Goal: Task Accomplishment & Management: Complete application form

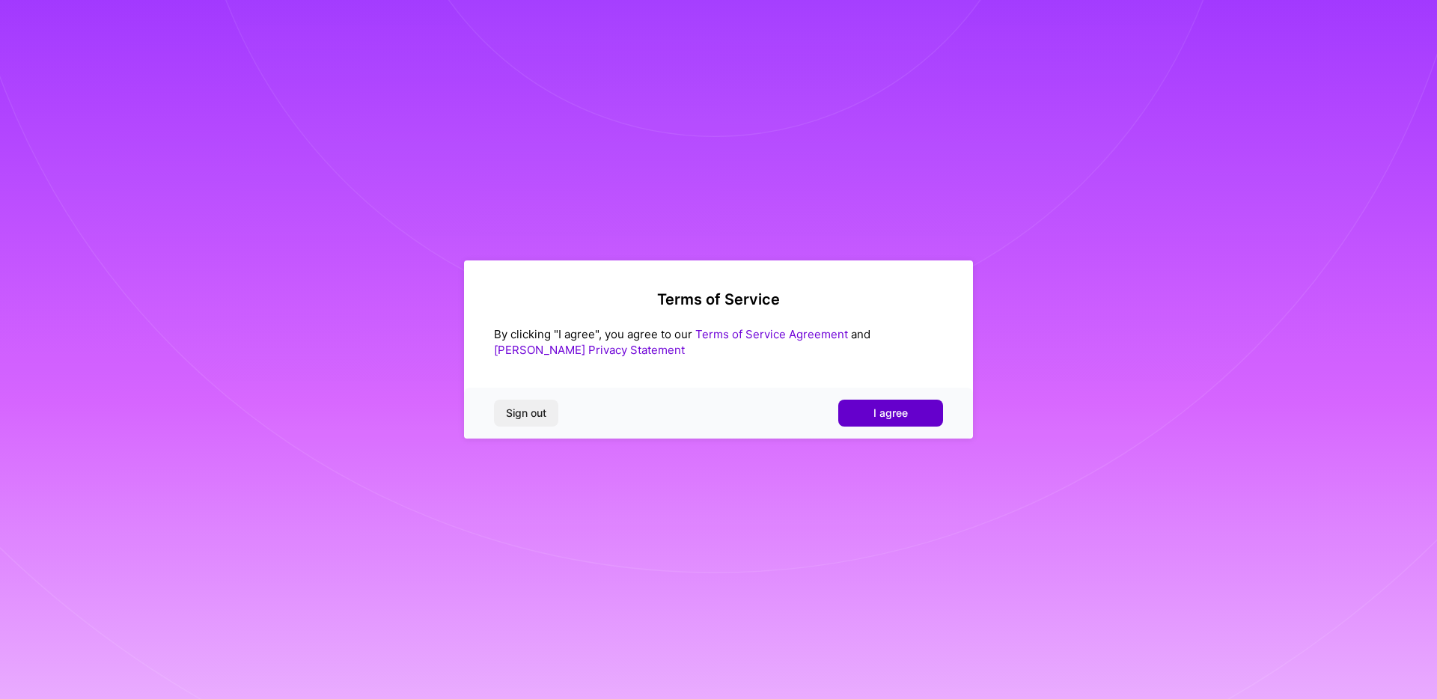
click at [888, 418] on span "I agree" at bounding box center [890, 413] width 34 height 15
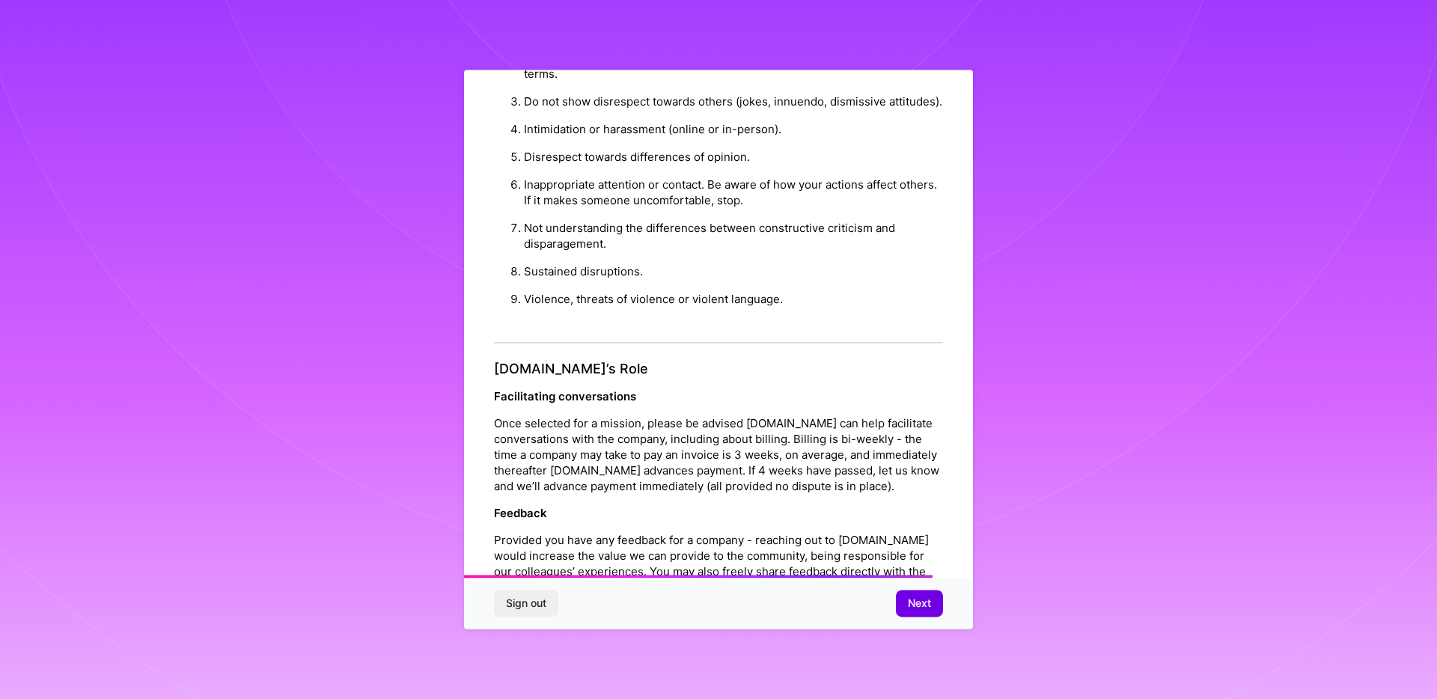
scroll to position [1494, 0]
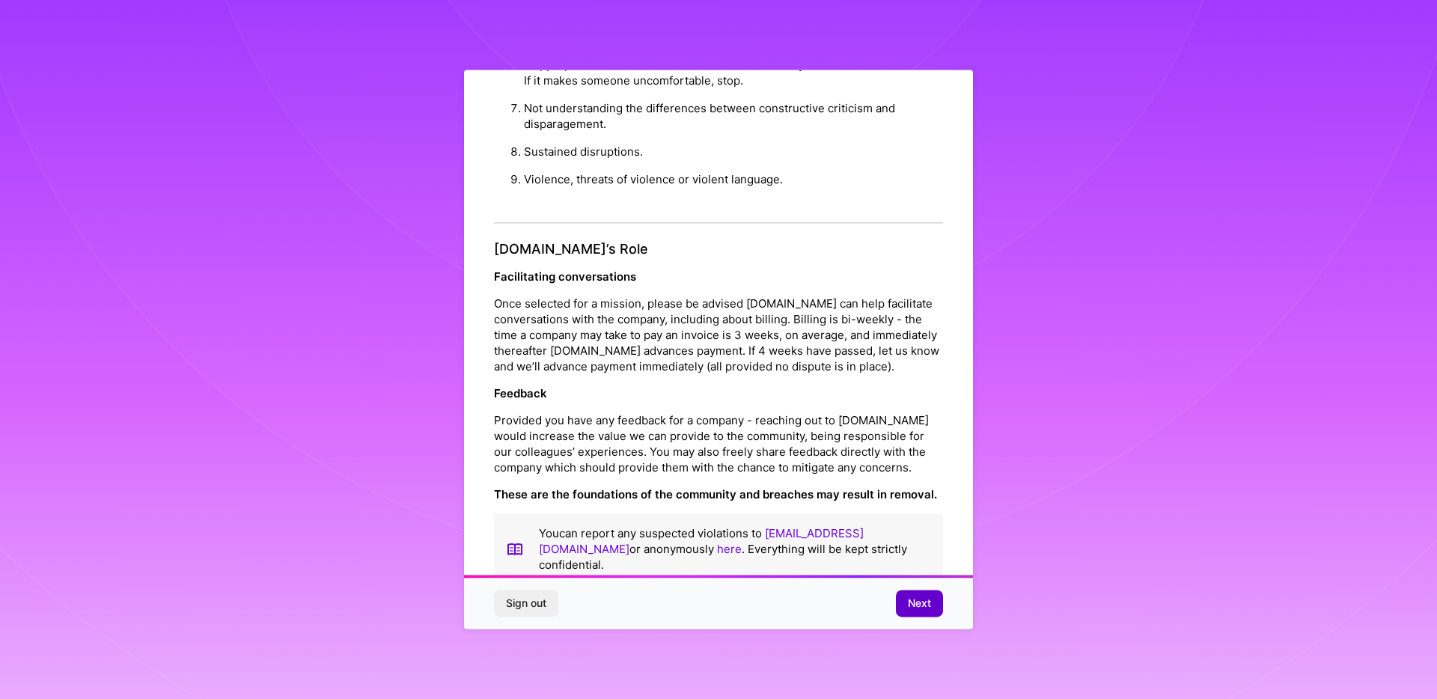
click at [918, 602] on span "Next" at bounding box center [919, 603] width 23 height 15
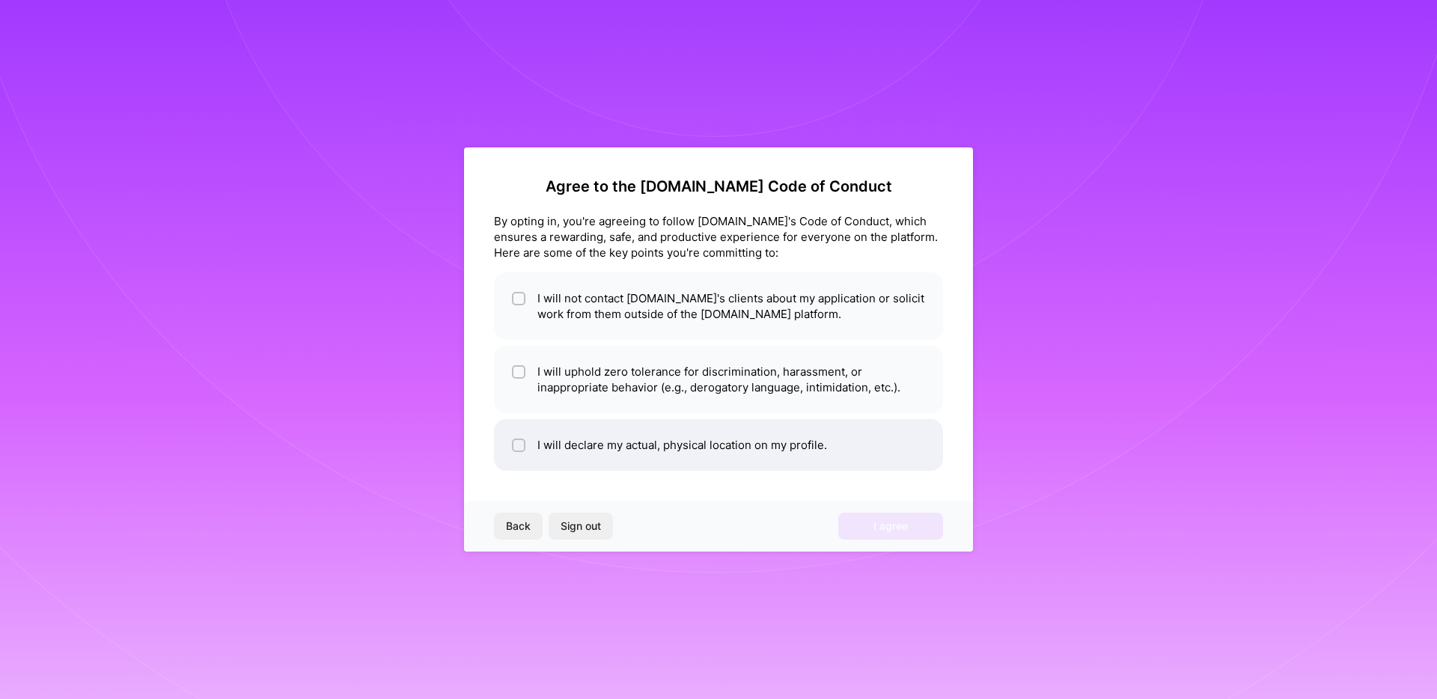
click at [521, 448] on input "checkbox" at bounding box center [520, 446] width 10 height 10
checkbox input "true"
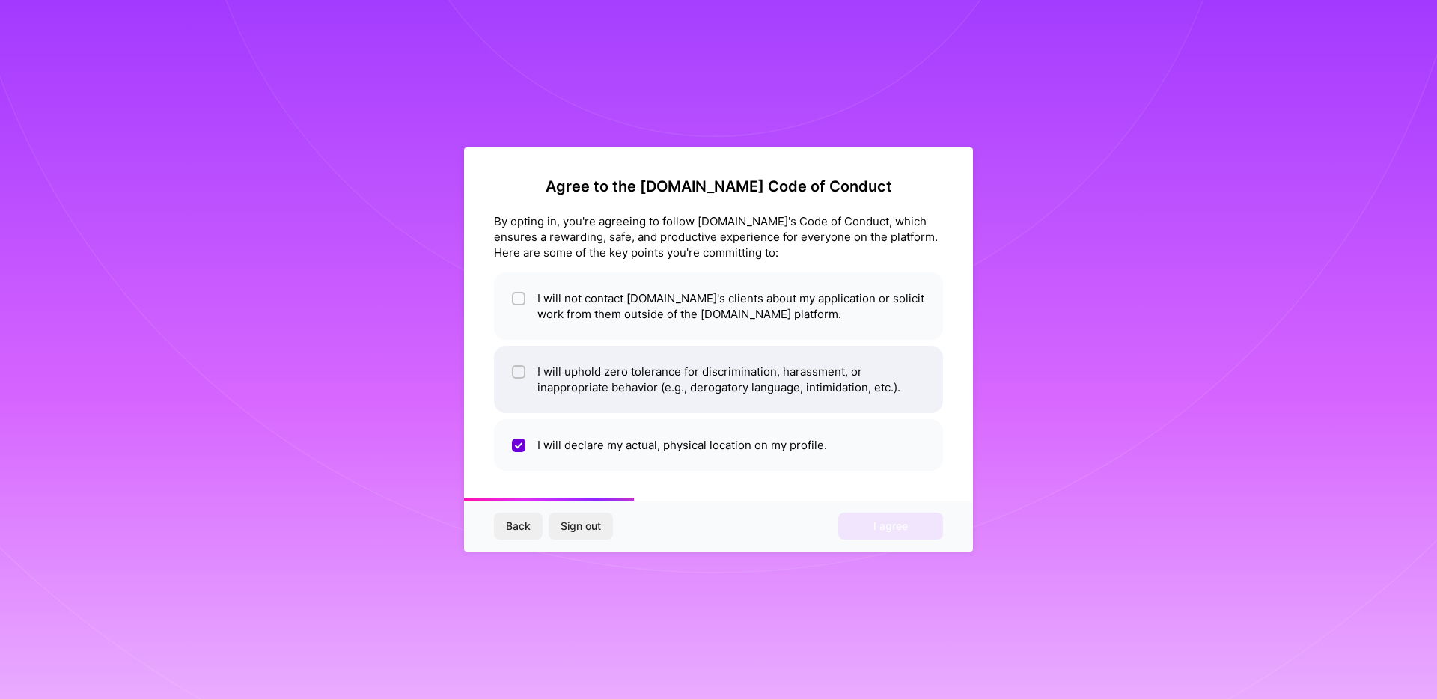
click at [516, 373] on input "checkbox" at bounding box center [520, 372] width 10 height 10
checkbox input "true"
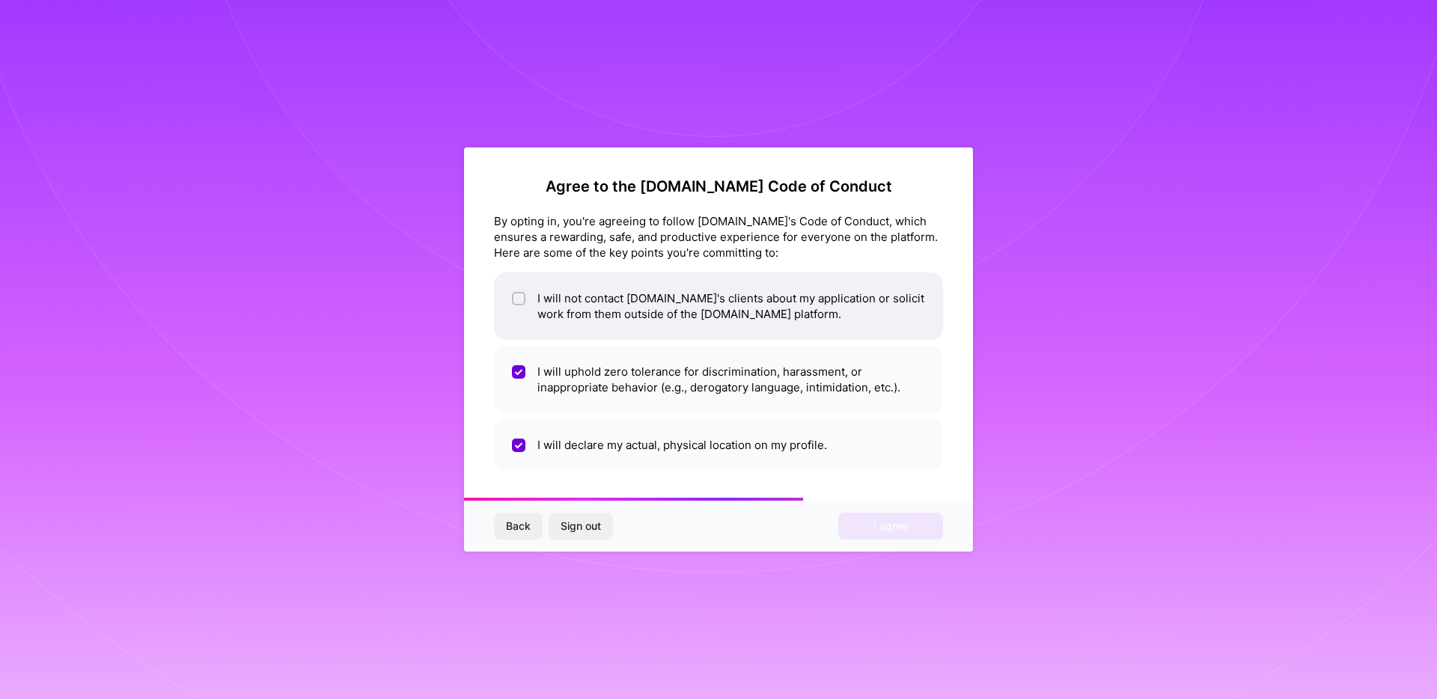
click at [517, 303] on input "checkbox" at bounding box center [520, 299] width 10 height 10
checkbox input "true"
click at [877, 526] on span "I agree" at bounding box center [890, 526] width 34 height 15
